Goal: Check status: Check status

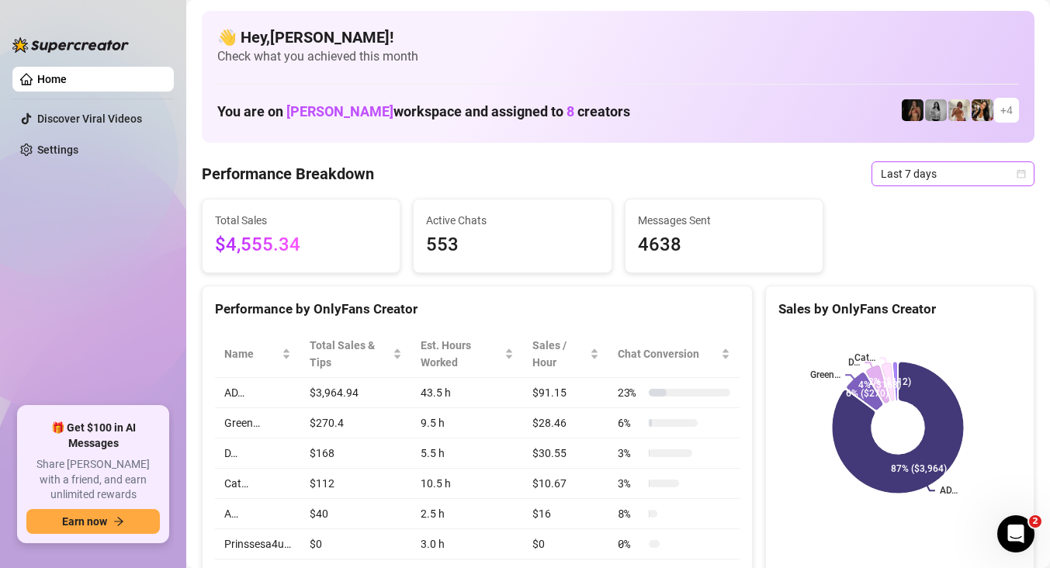
click at [949, 172] on span "Last 7 days" at bounding box center [953, 173] width 144 height 23
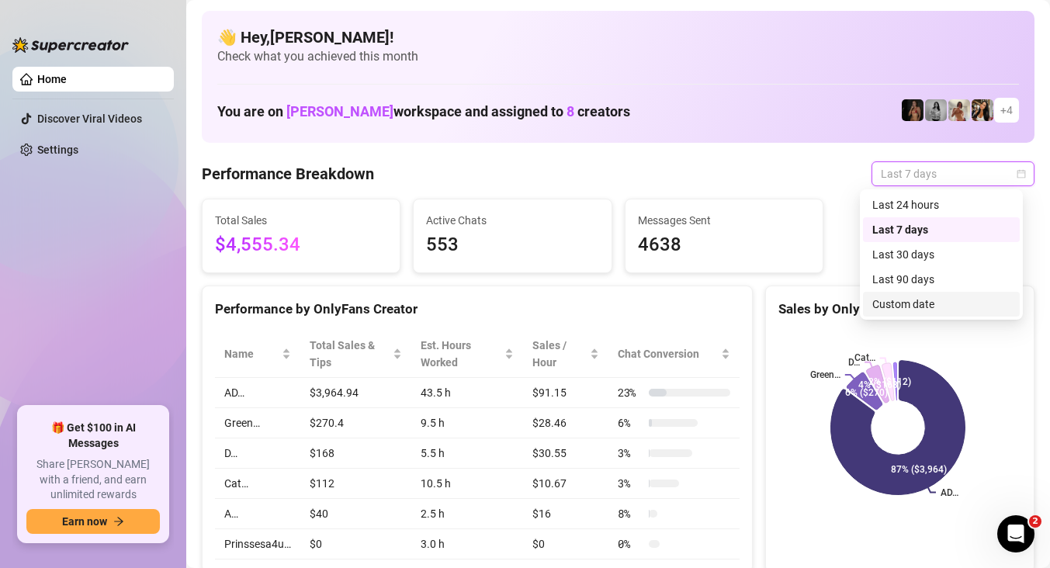
click at [919, 303] on div "Custom date" at bounding box center [941, 304] width 138 height 17
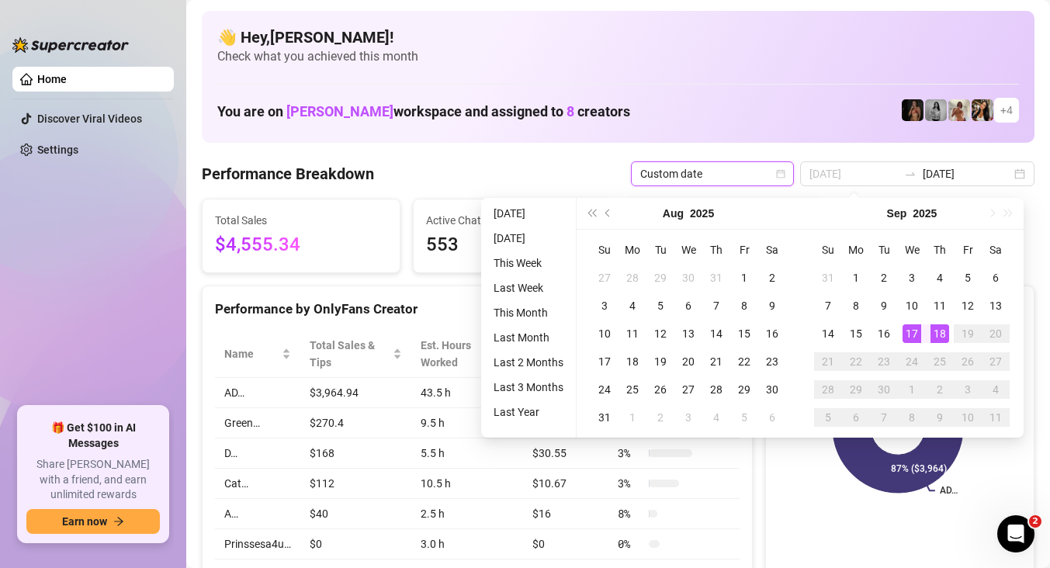
type input "[DATE]"
click at [948, 332] on div "18" at bounding box center [939, 333] width 19 height 19
click at [947, 332] on div "18" at bounding box center [939, 333] width 19 height 19
type input "[DATE]"
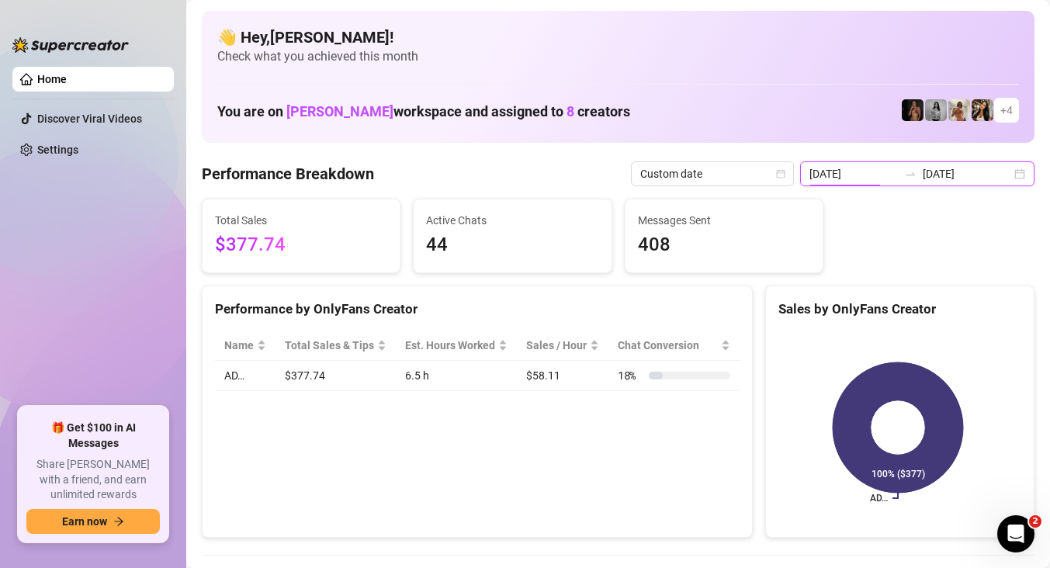
click at [896, 175] on input "[DATE]" at bounding box center [853, 173] width 88 height 17
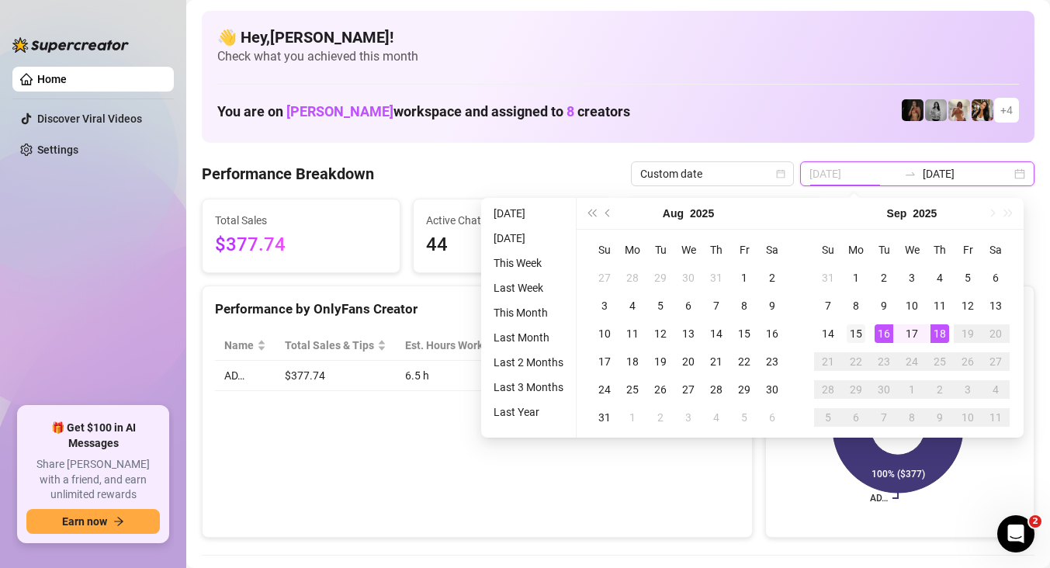
type input "2025-09-15"
click at [858, 331] on div "15" at bounding box center [856, 333] width 19 height 19
type input "2025-09-16"
click at [886, 336] on div "16" at bounding box center [884, 333] width 19 height 19
type input "2025-09-15"
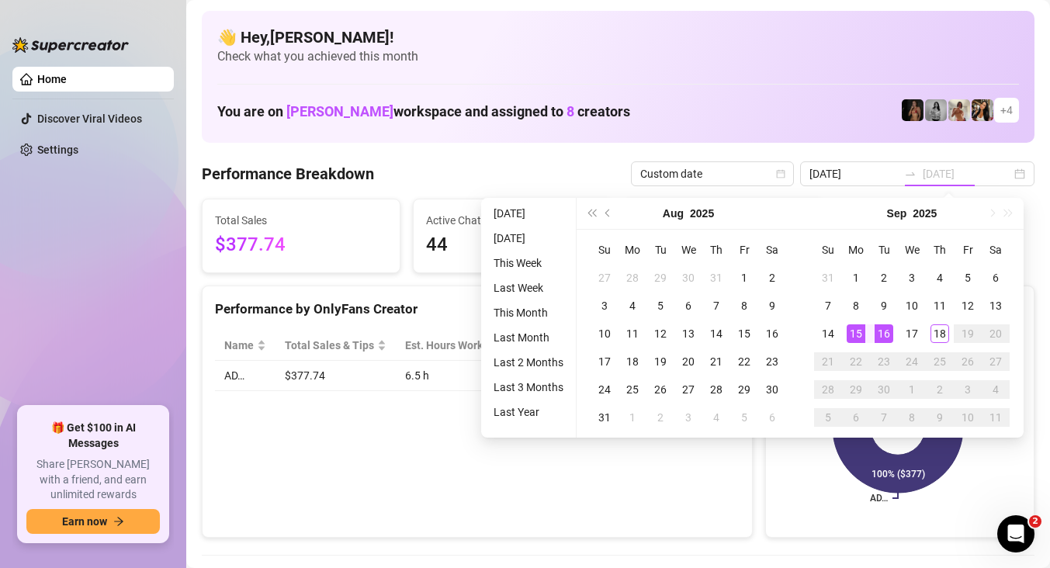
type input "2025-09-16"
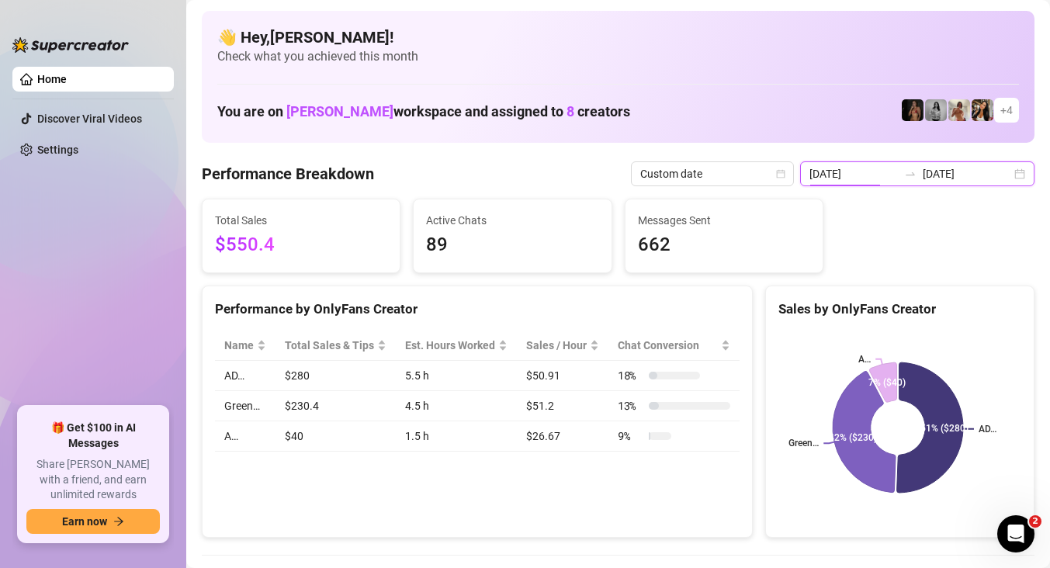
click at [894, 168] on input "2025-09-15" at bounding box center [853, 173] width 88 height 17
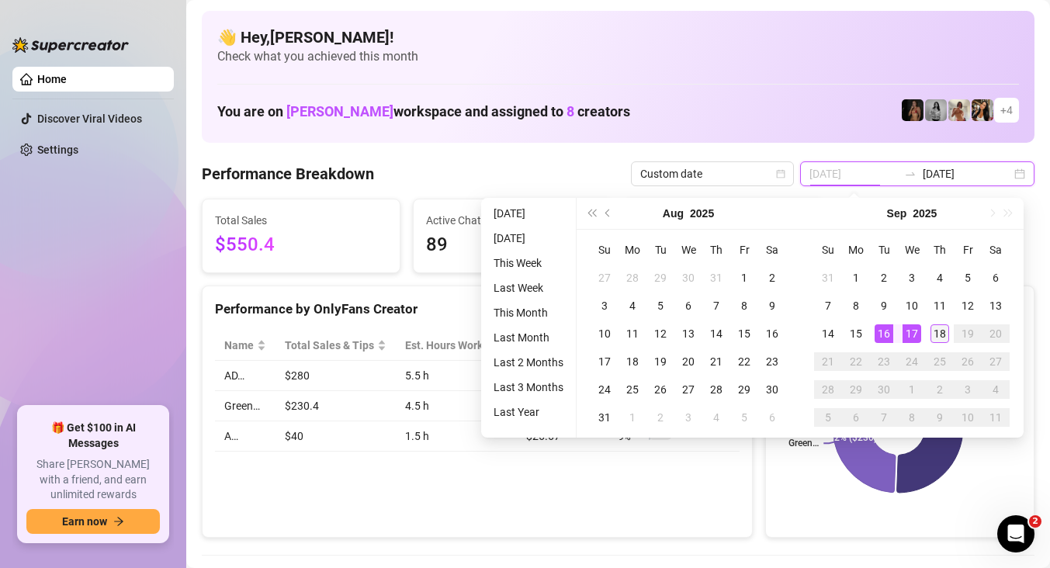
type input "[DATE]"
click at [950, 337] on td "18" at bounding box center [940, 334] width 28 height 28
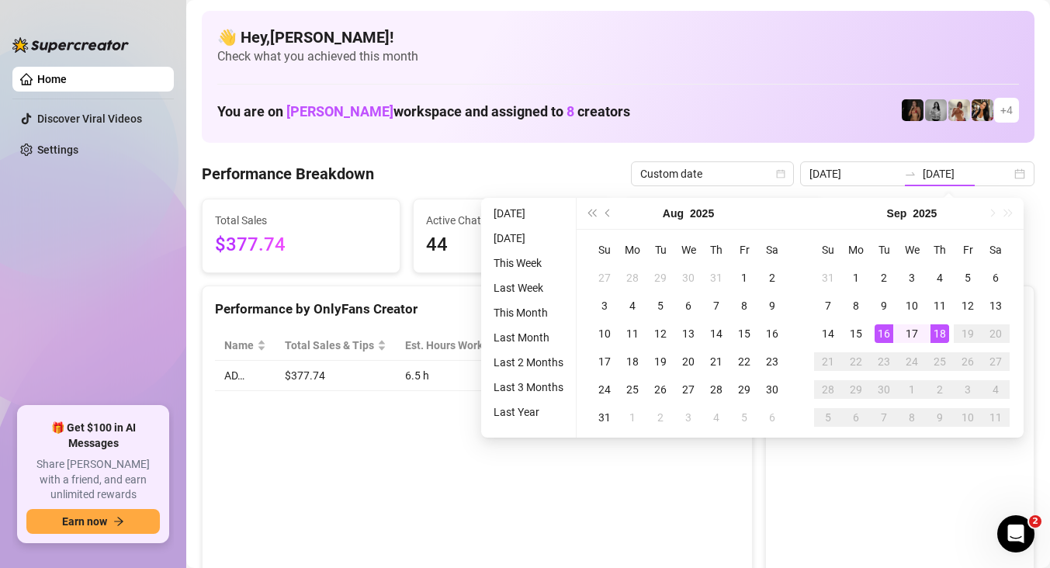
type input "[DATE]"
